Goal: Ask a question

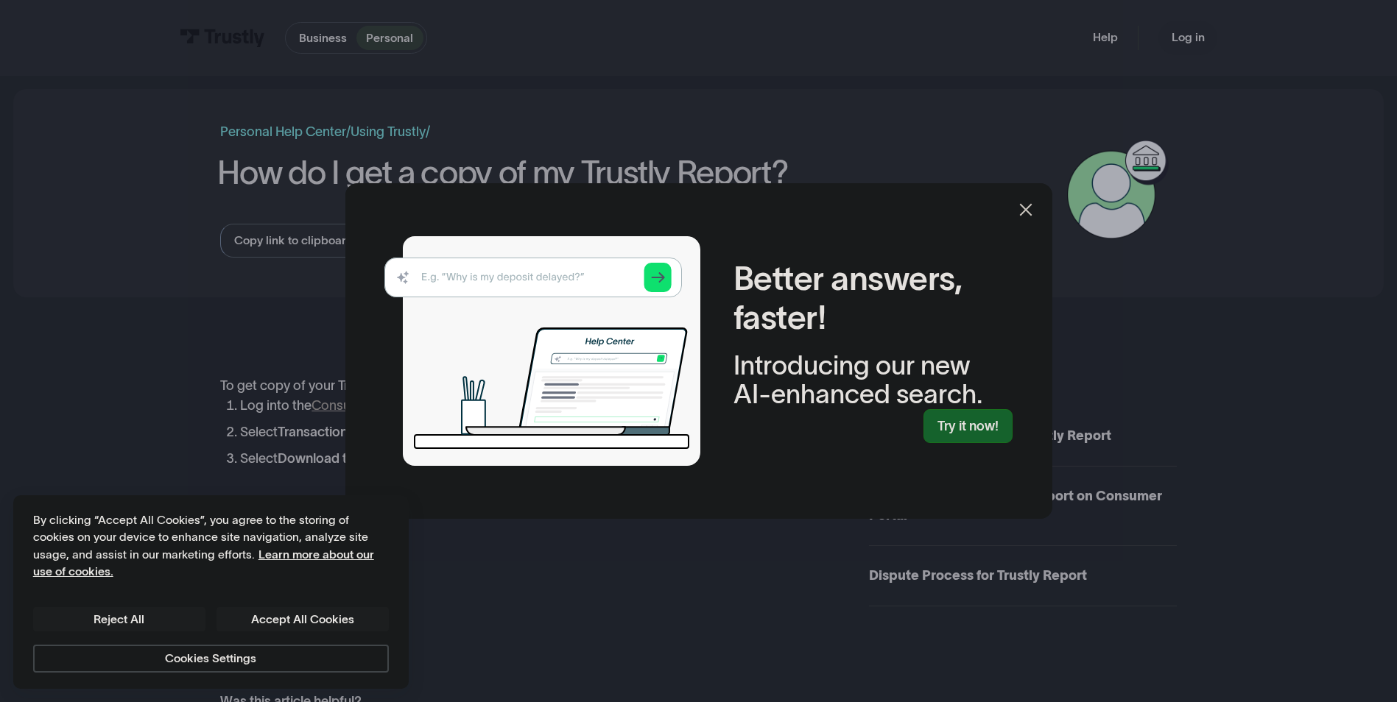
click at [932, 444] on link "Try it now!" at bounding box center [967, 426] width 89 height 35
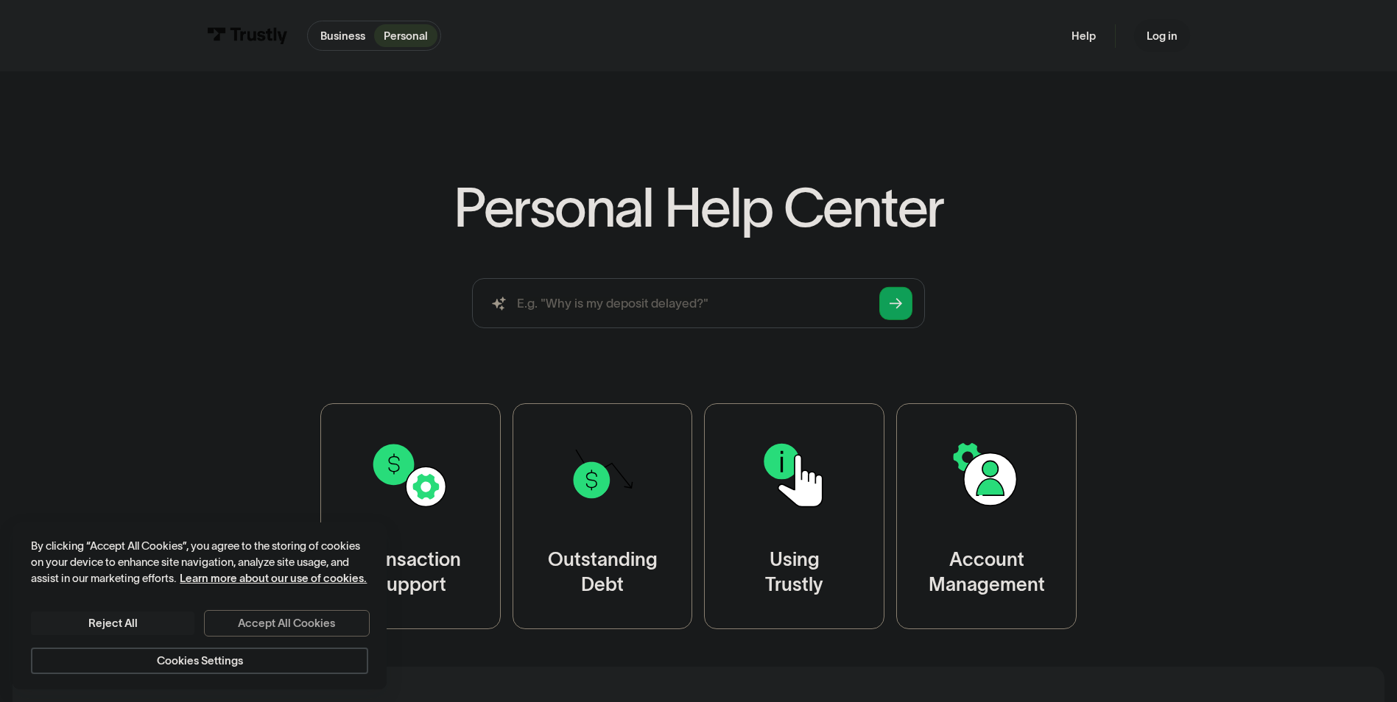
drag, startPoint x: 311, startPoint y: 602, endPoint x: 325, endPoint y: 596, distance: 16.1
click at [311, 612] on button "Accept All Cookies" at bounding box center [286, 624] width 163 height 24
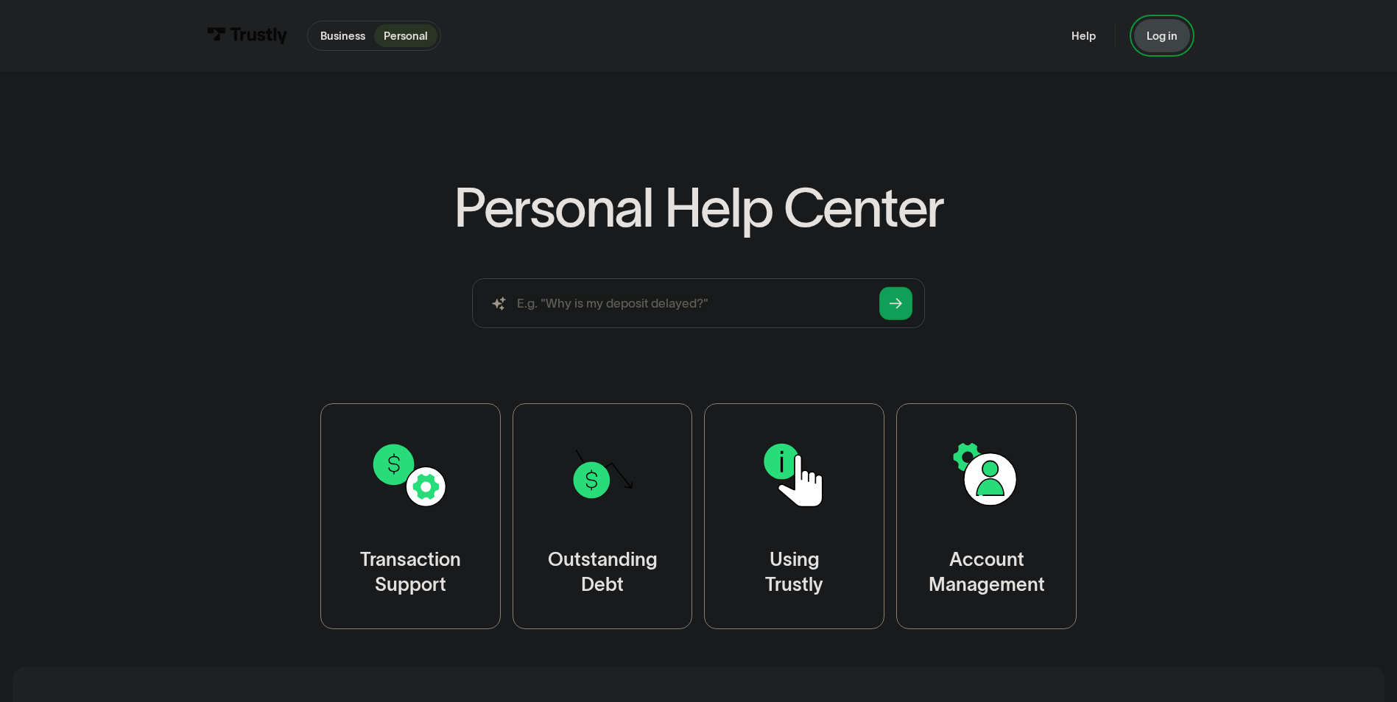
click at [1177, 43] on div "Log in" at bounding box center [1161, 36] width 31 height 14
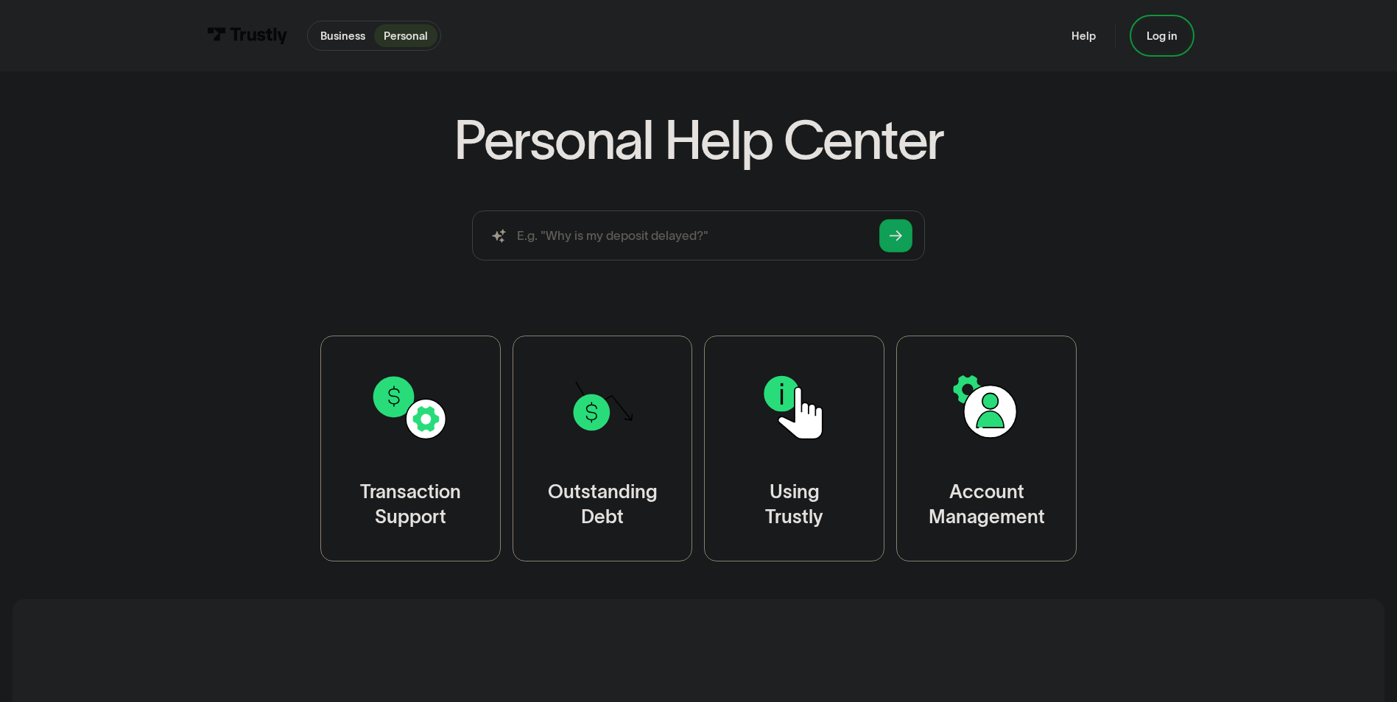
scroll to position [197, 0]
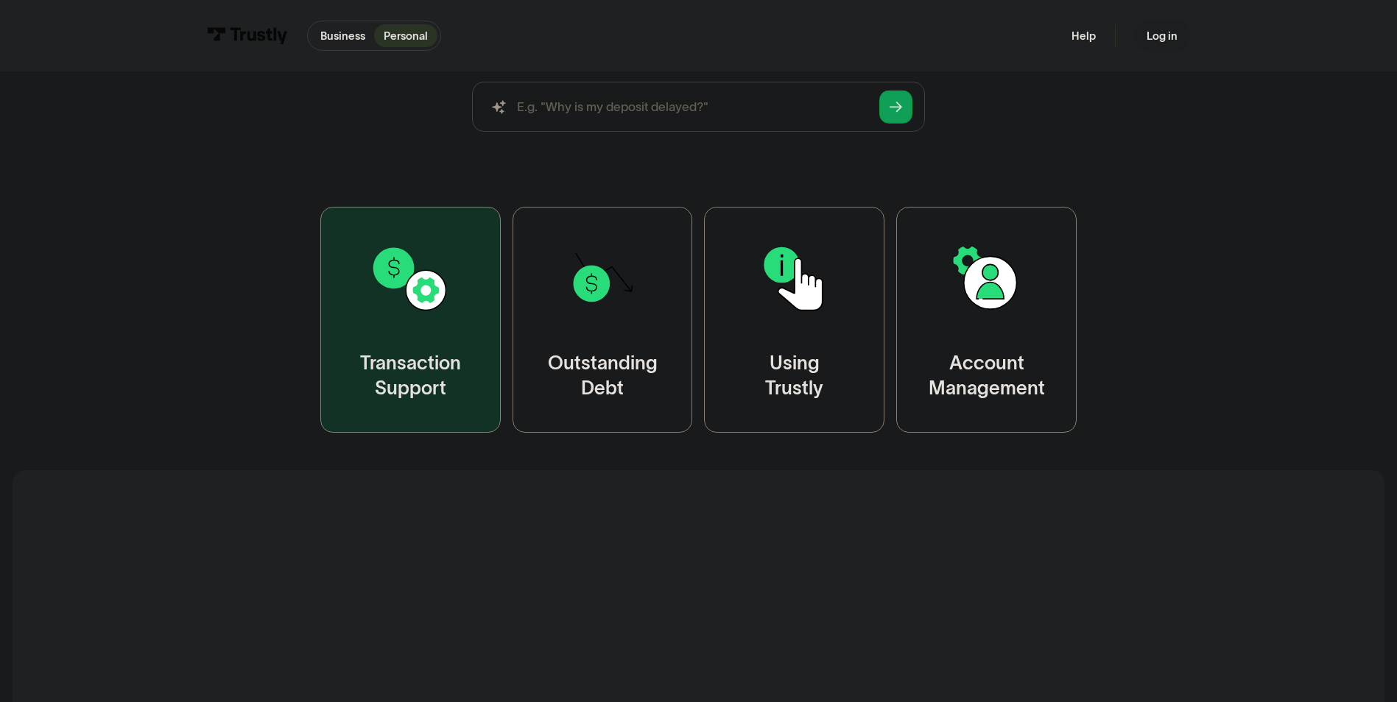
click at [375, 320] on img at bounding box center [410, 279] width 81 height 81
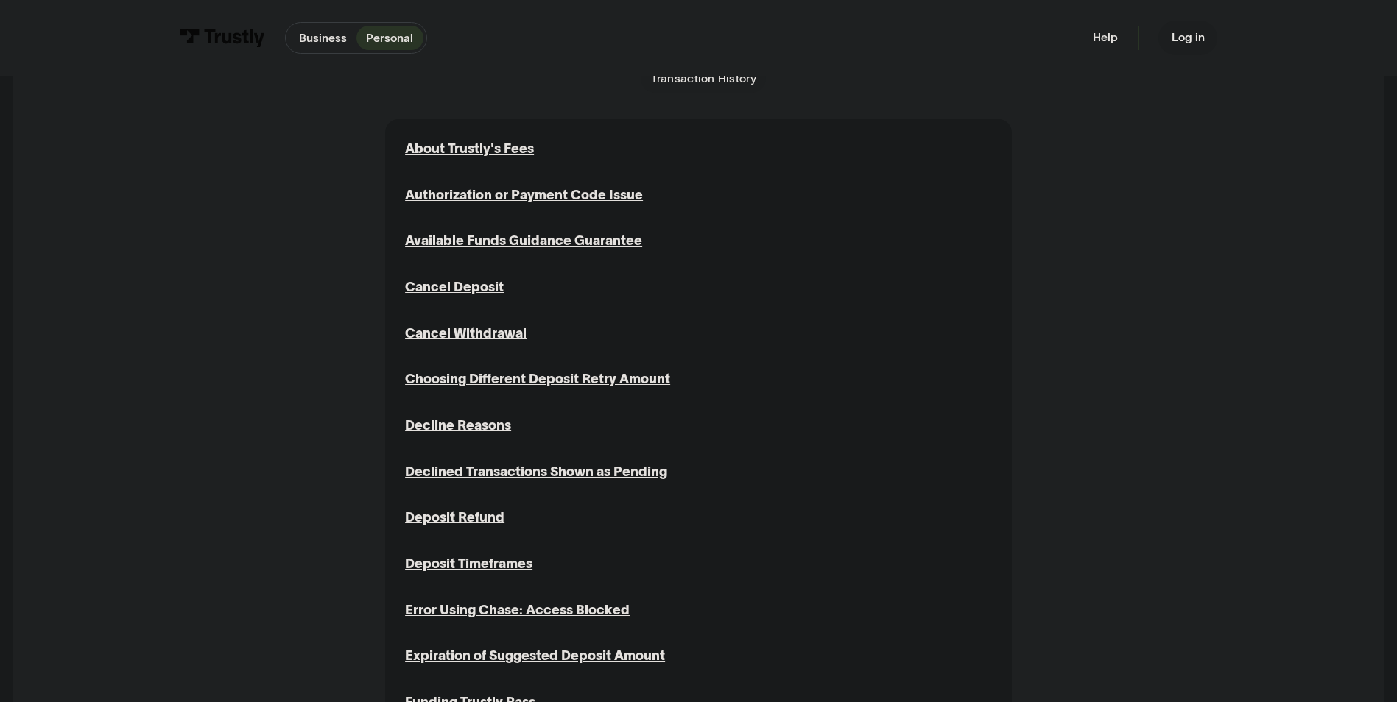
scroll to position [392, 0]
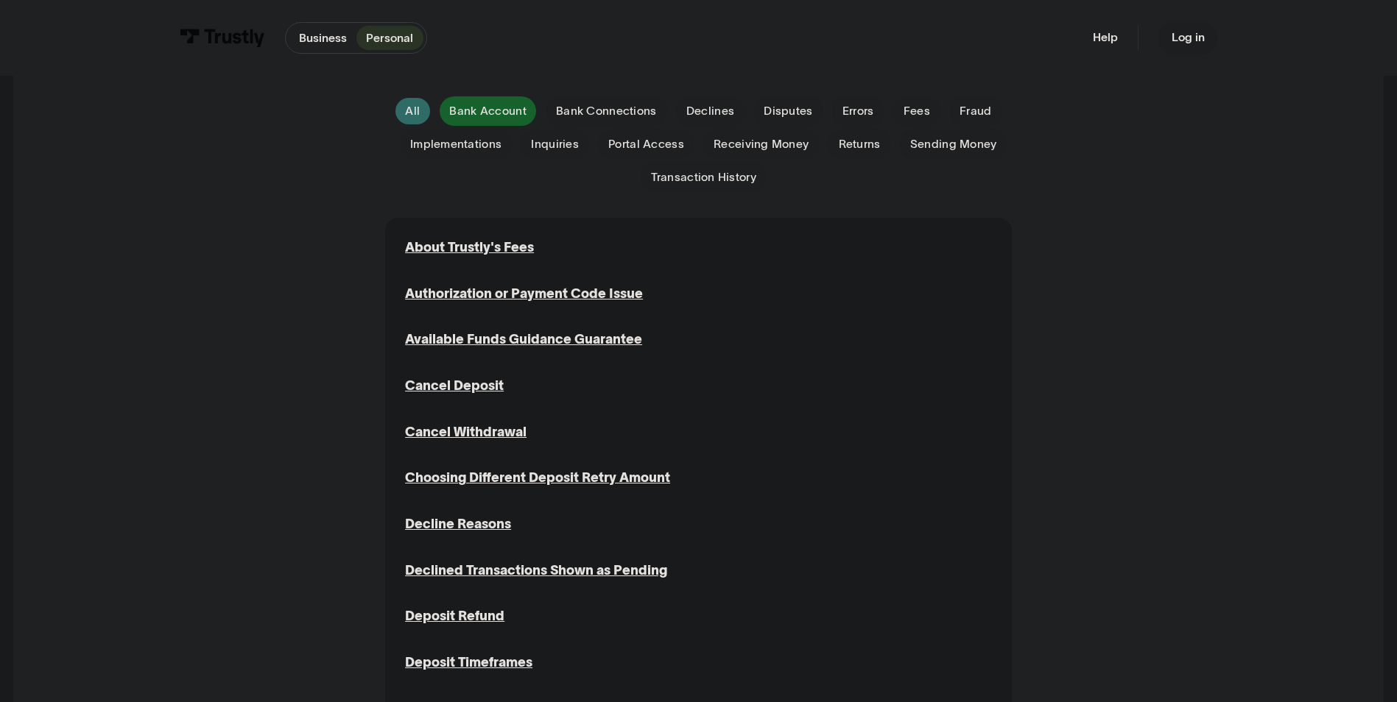
click at [496, 119] on span "Bank Account" at bounding box center [487, 111] width 77 height 16
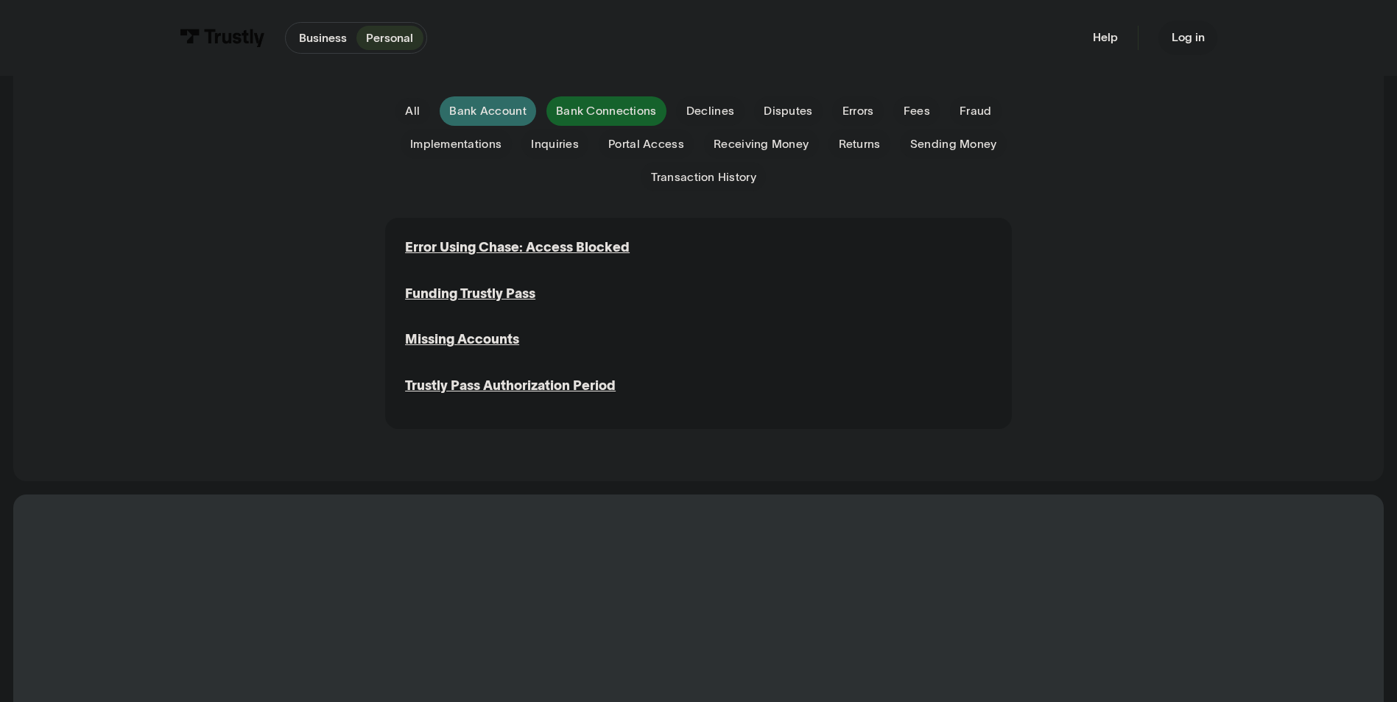
click at [604, 119] on span "Bank Connections" at bounding box center [606, 111] width 100 height 16
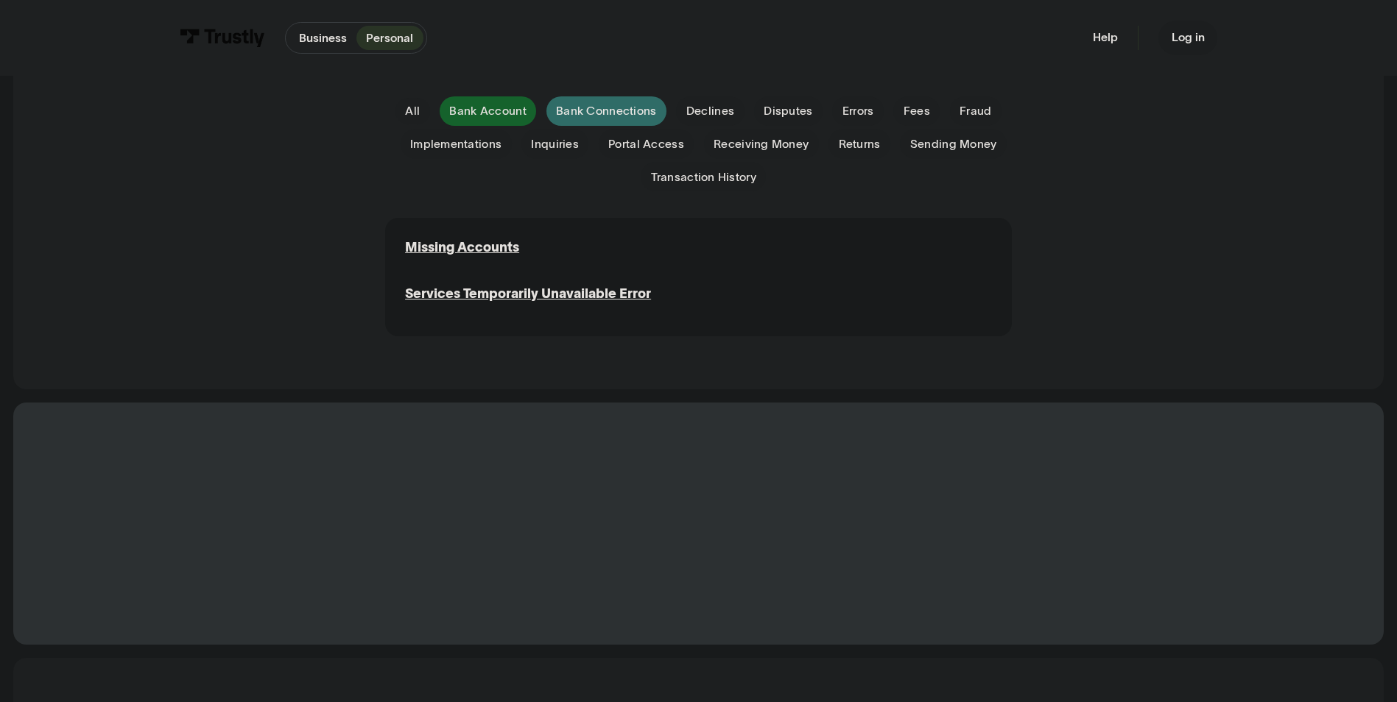
click at [476, 119] on span "Bank Account" at bounding box center [487, 111] width 77 height 16
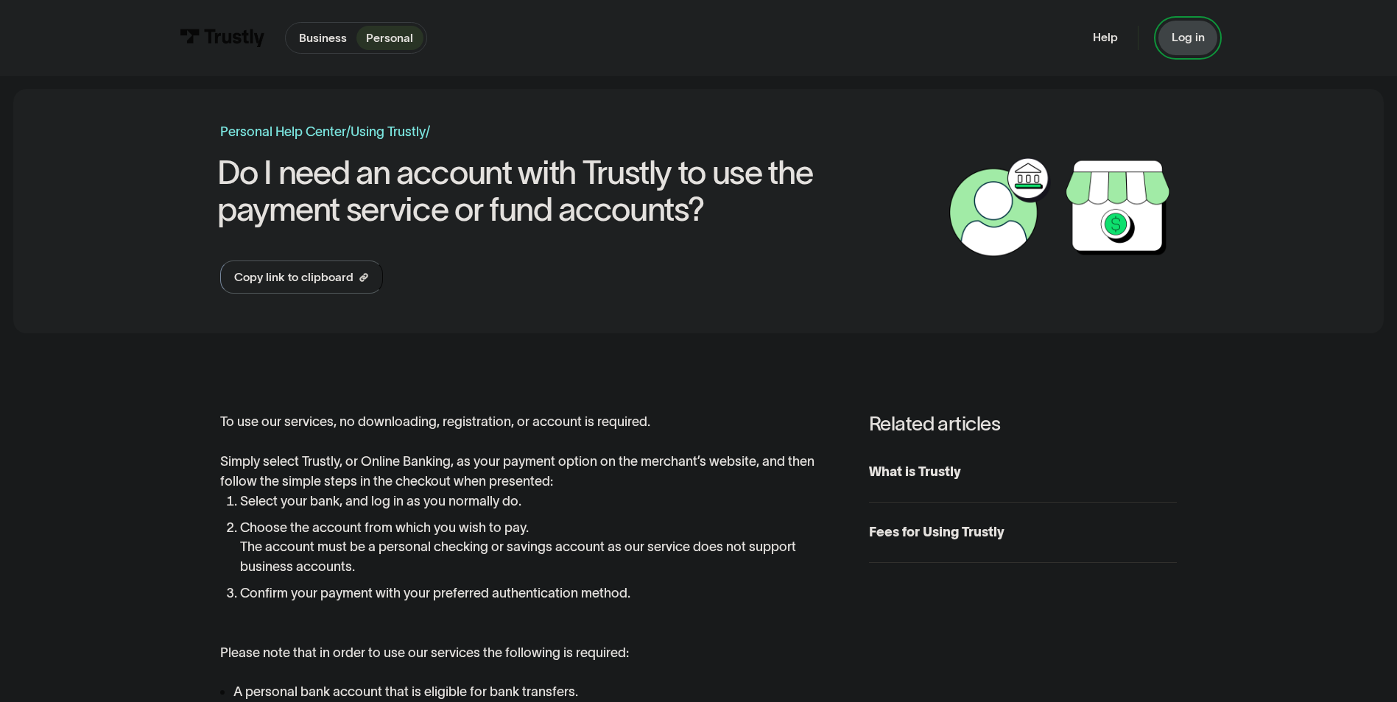
click at [1204, 38] on div "Log in" at bounding box center [1187, 37] width 33 height 15
click at [299, 45] on p "Business" at bounding box center [323, 38] width 48 height 18
